Goal: Information Seeking & Learning: Learn about a topic

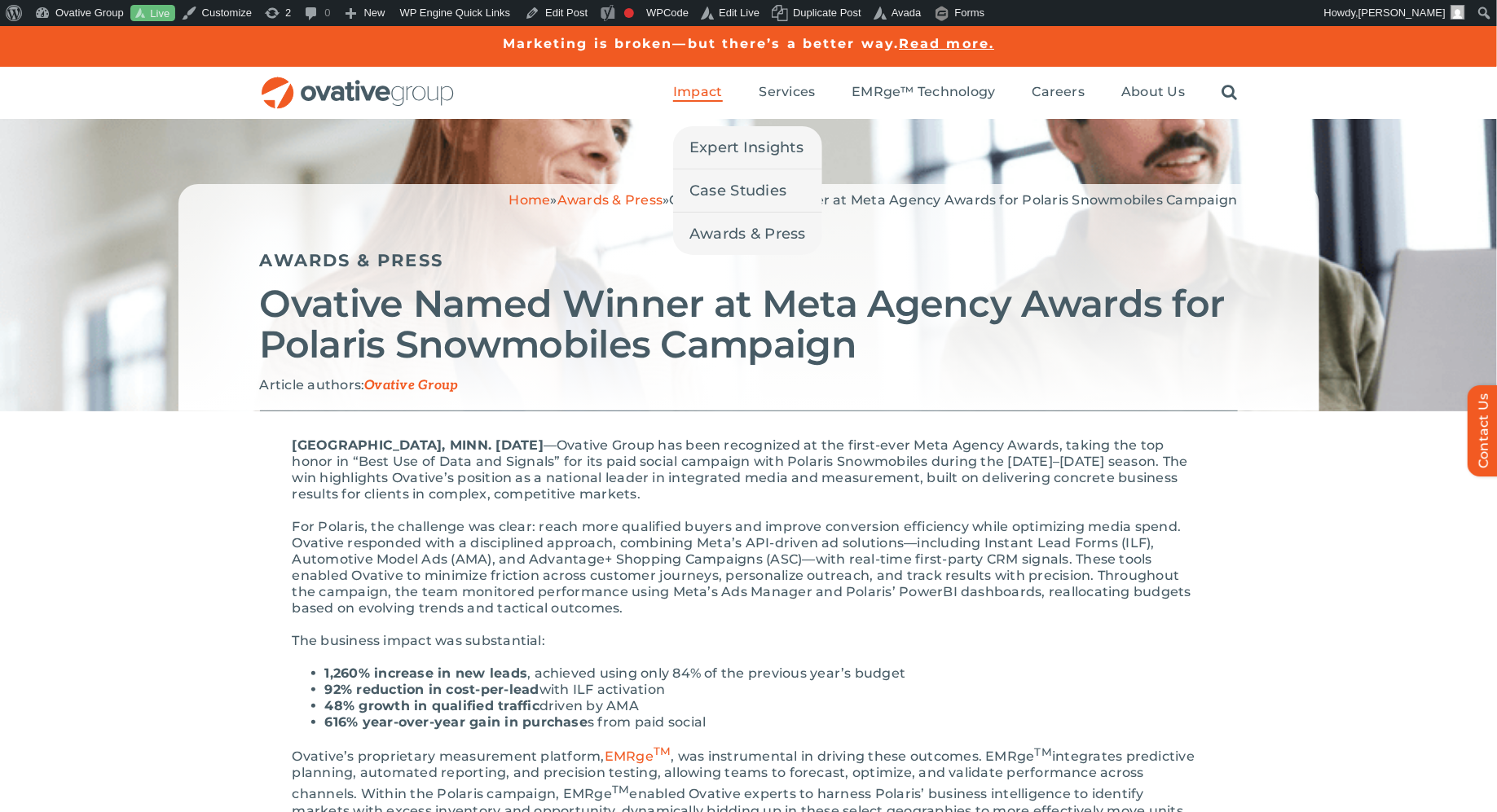
click at [707, 85] on span "Impact" at bounding box center [697, 92] width 48 height 16
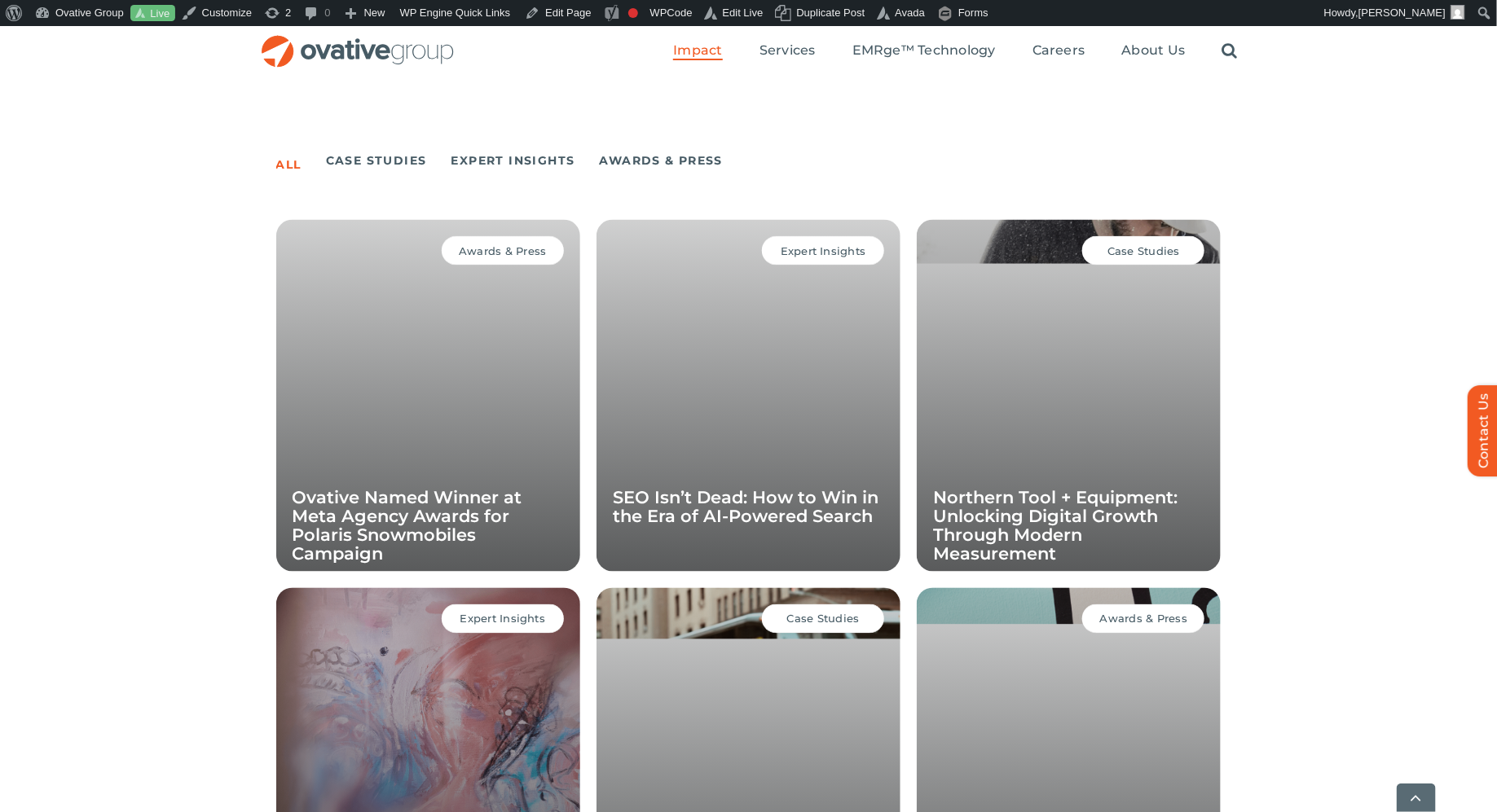
scroll to position [1061, 0]
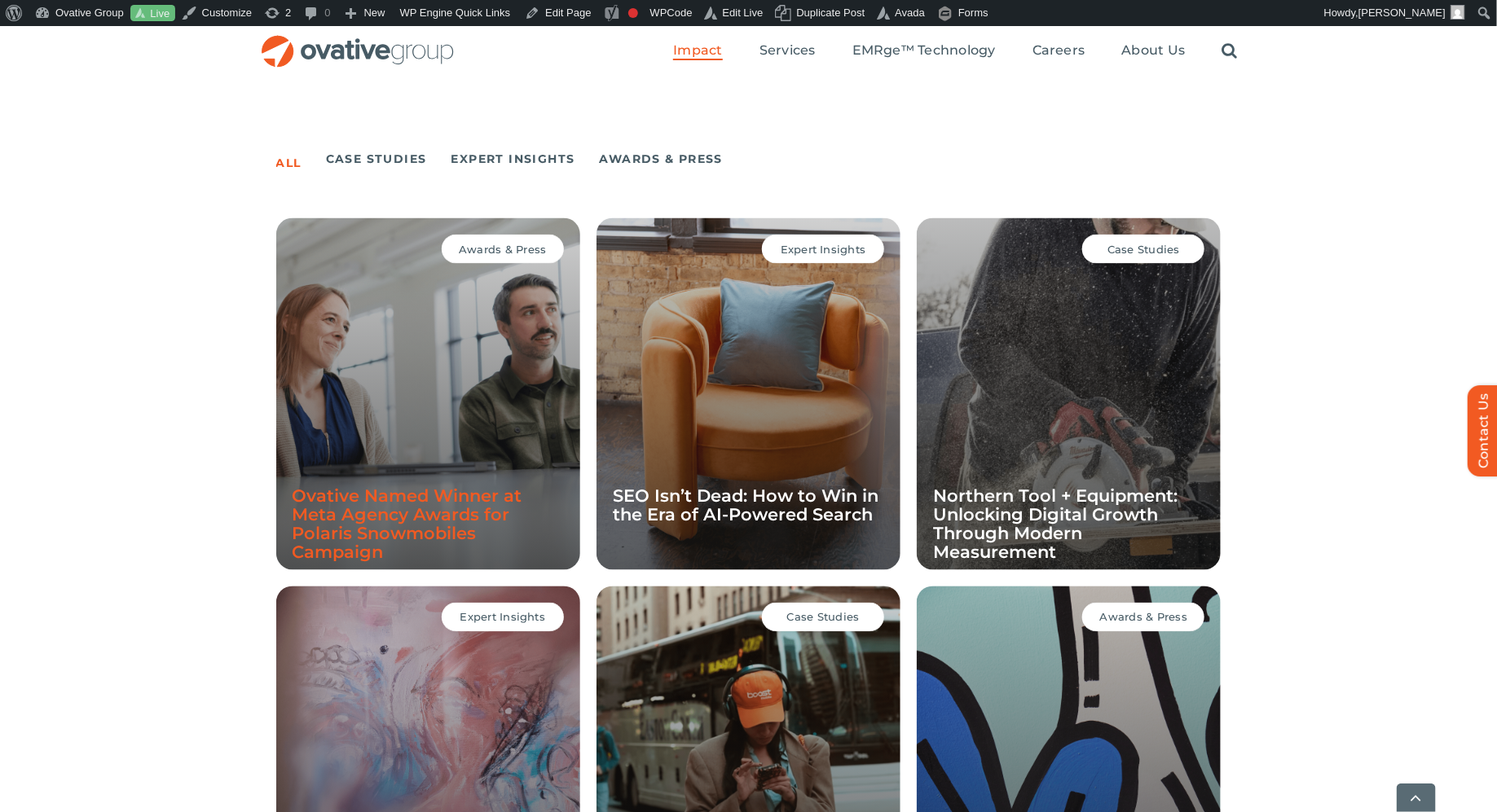
click at [388, 494] on link "Ovative Named Winner at Meta Agency Awards for Polaris Snowmobiles Campaign" at bounding box center [407, 524] width 230 height 76
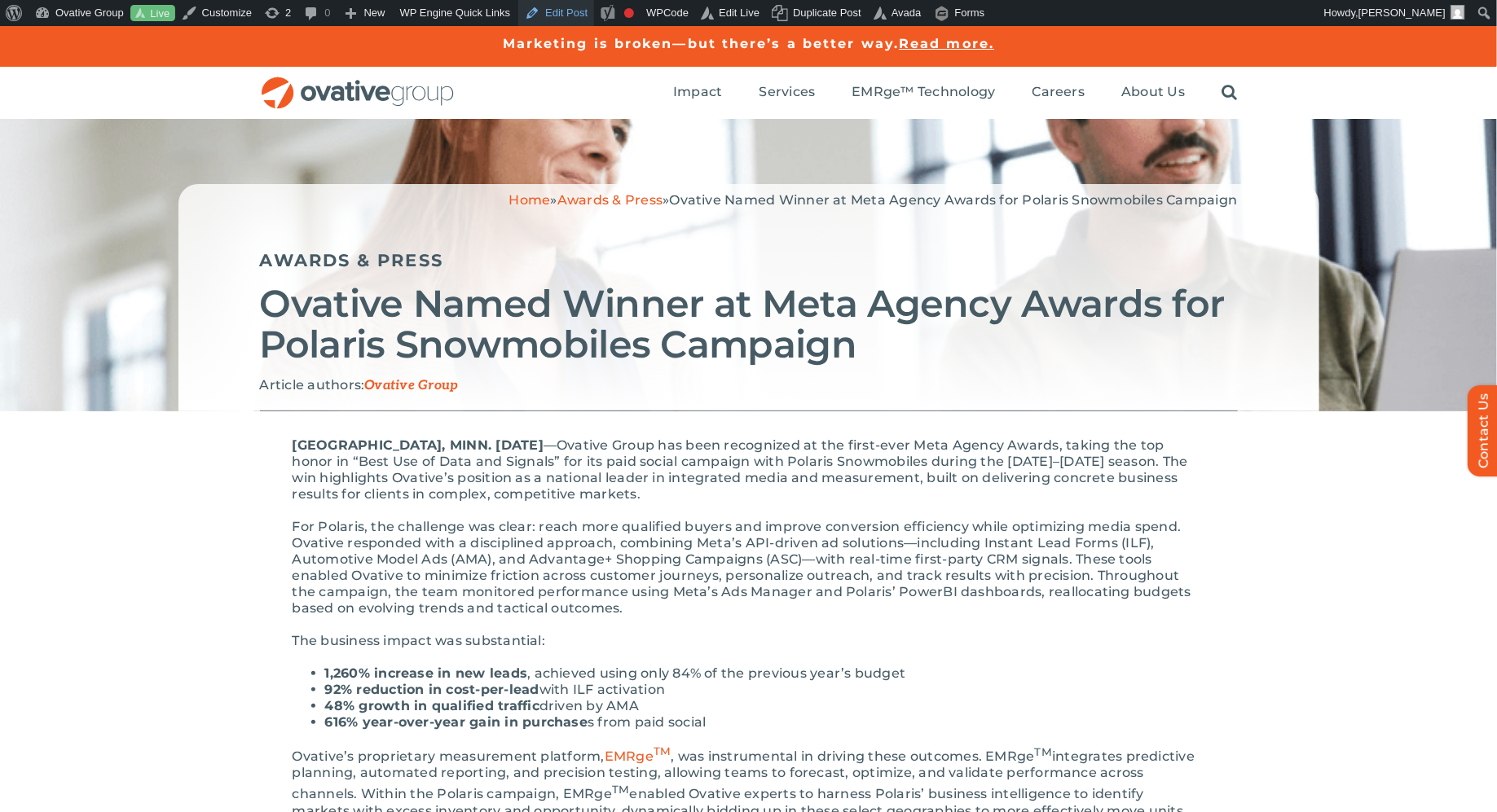
click at [583, 13] on link "Edit Post" at bounding box center [556, 13] width 75 height 26
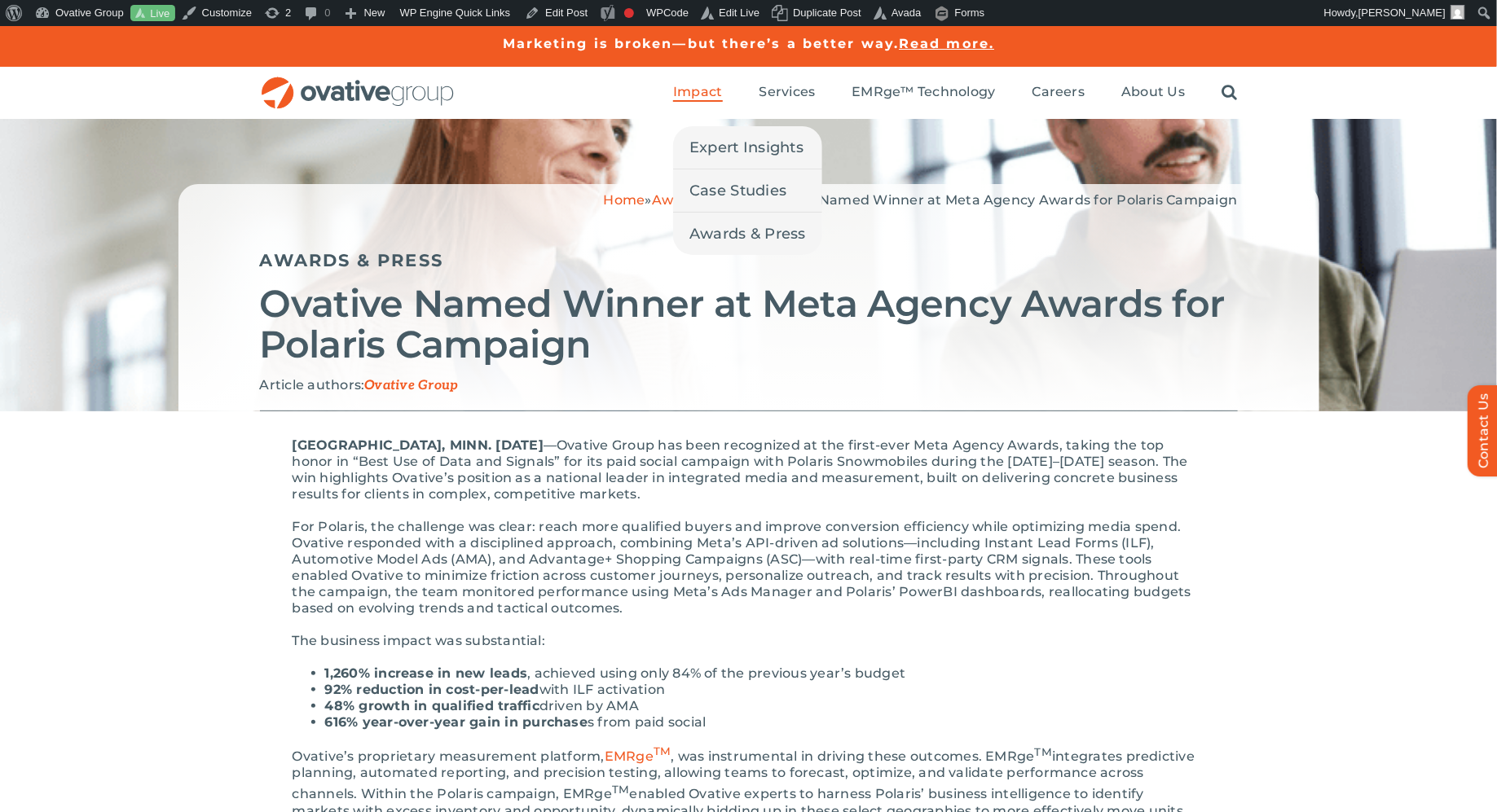
click at [698, 93] on span "Impact" at bounding box center [697, 92] width 48 height 16
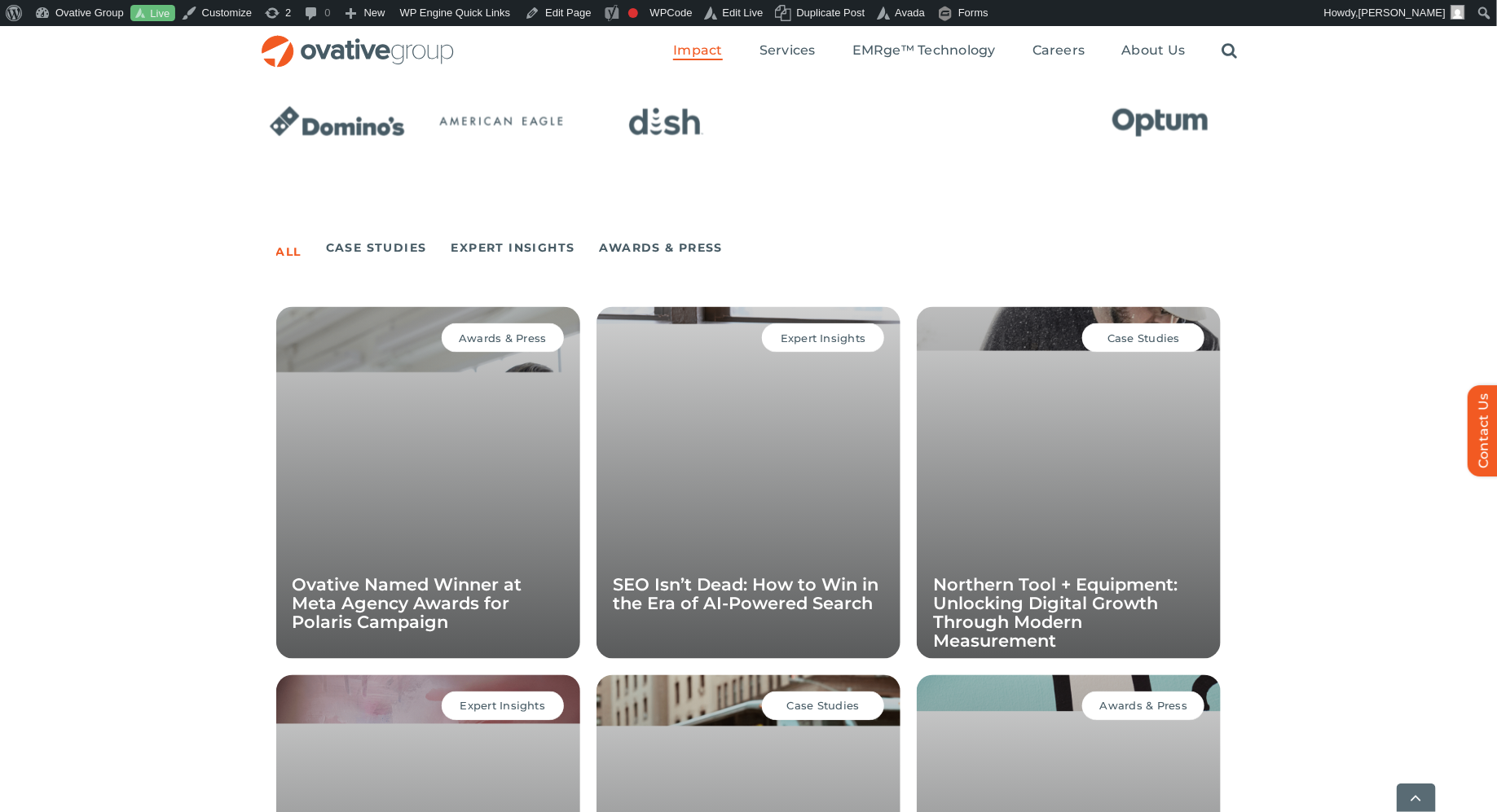
scroll to position [1129, 0]
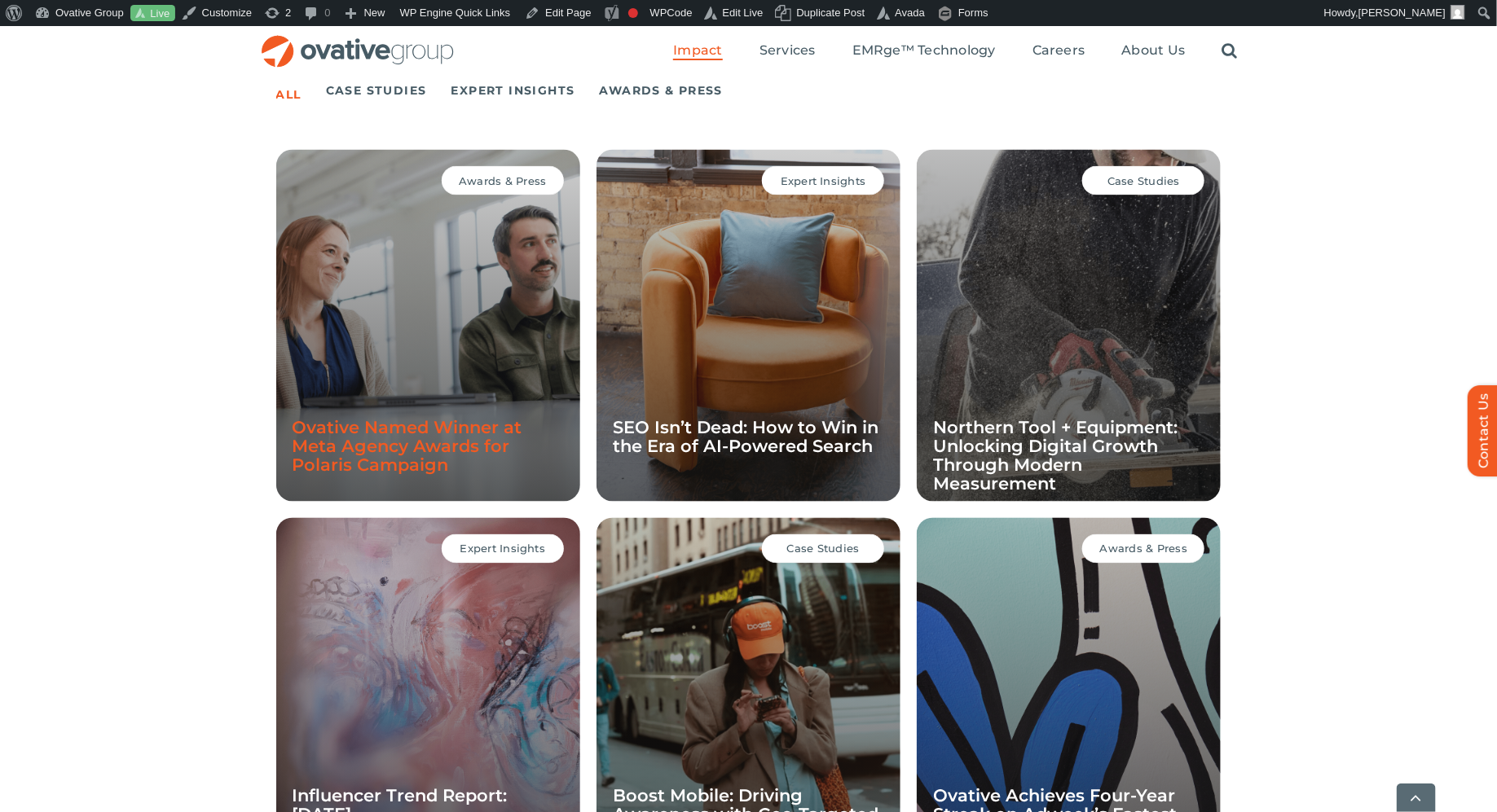
click at [443, 441] on link "Ovative Named Winner at Meta Agency Awards for Polaris Campaign" at bounding box center [407, 447] width 230 height 57
